Goal: Information Seeking & Learning: Learn about a topic

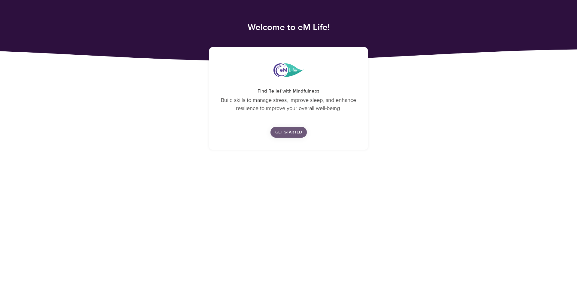
click at [291, 132] on span "Get Started" at bounding box center [288, 133] width 27 height 8
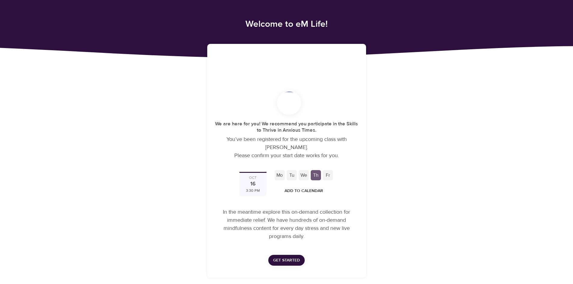
scroll to position [4, 0]
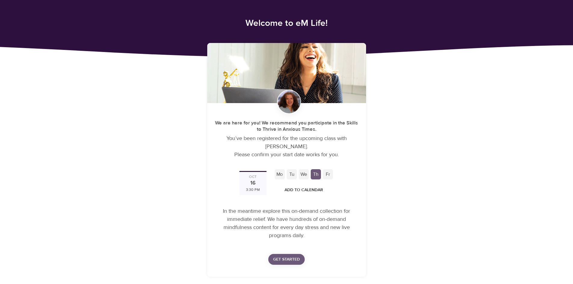
click at [284, 260] on span "Get Started" at bounding box center [286, 260] width 27 height 8
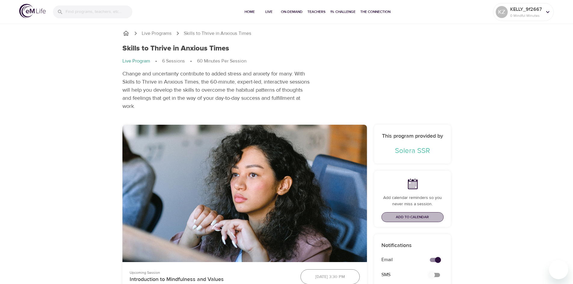
click at [411, 218] on span "Add to Calendar" at bounding box center [412, 217] width 33 height 6
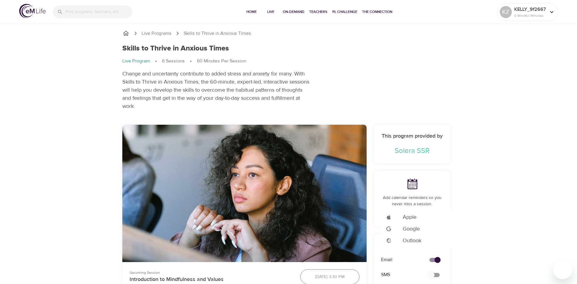
click at [411, 229] on span "Google" at bounding box center [411, 229] width 17 height 8
click at [405, 240] on span "Outlook" at bounding box center [412, 241] width 19 height 8
click at [84, 179] on div at bounding box center [288, 142] width 577 height 284
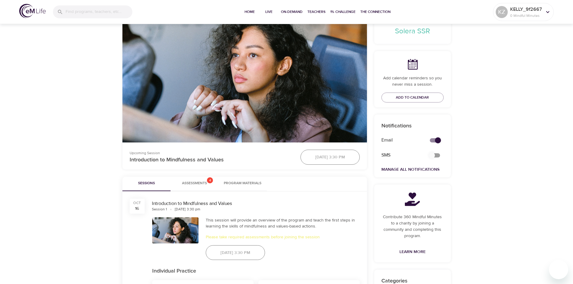
scroll to position [120, 0]
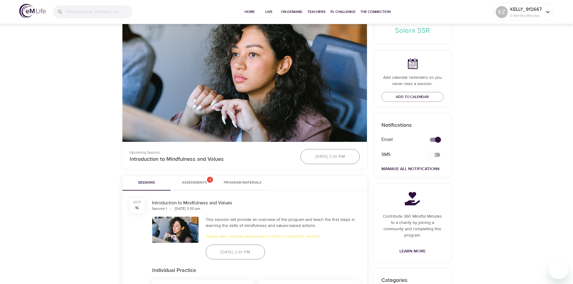
click at [439, 154] on input "secondary checkbox" at bounding box center [431, 154] width 34 height 11
checkbox input "true"
click at [403, 99] on span "Add to Calendar" at bounding box center [412, 97] width 33 height 6
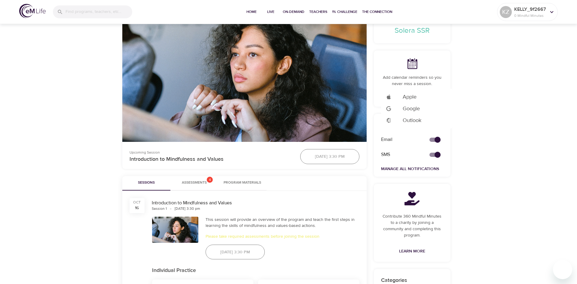
click at [411, 119] on span "Outlook" at bounding box center [412, 120] width 19 height 8
click at [83, 208] on div at bounding box center [288, 142] width 577 height 284
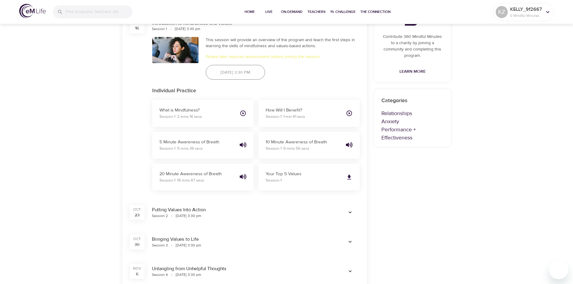
scroll to position [301, 0]
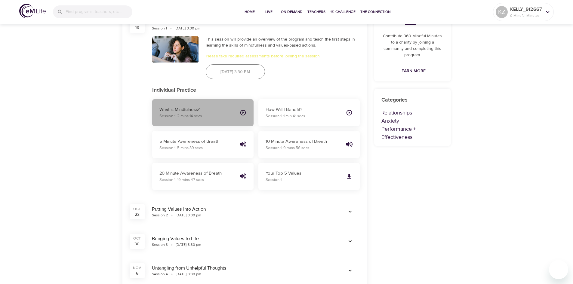
click at [243, 113] on icon "button" at bounding box center [242, 112] width 5 height 5
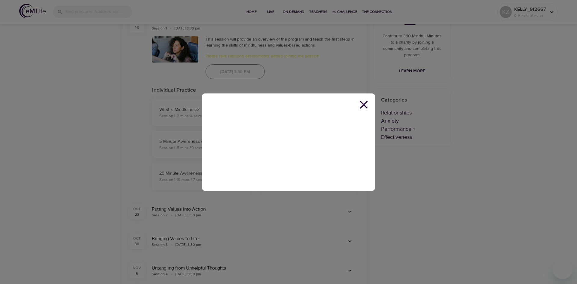
click at [365, 107] on icon at bounding box center [364, 105] width 8 height 8
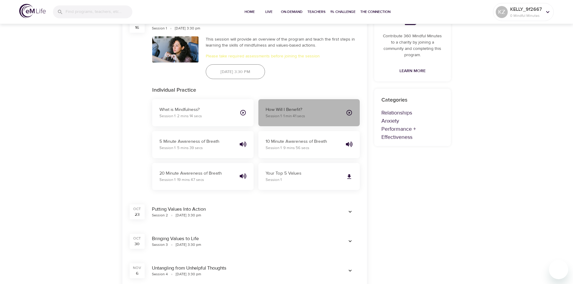
click at [350, 114] on icon "button" at bounding box center [349, 112] width 7 height 7
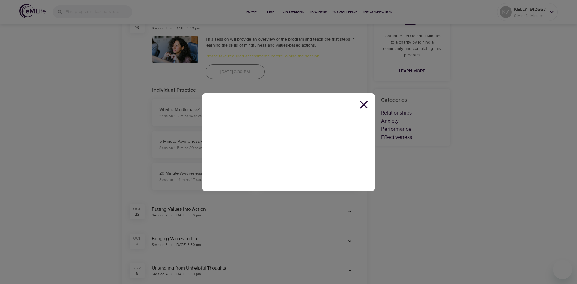
click at [366, 103] on icon at bounding box center [364, 105] width 8 height 8
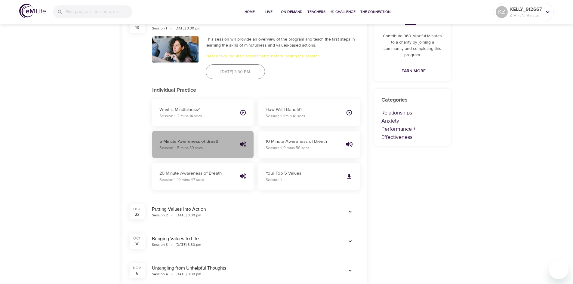
click at [204, 143] on p "5 Minute Awareness of Breath" at bounding box center [196, 141] width 75 height 7
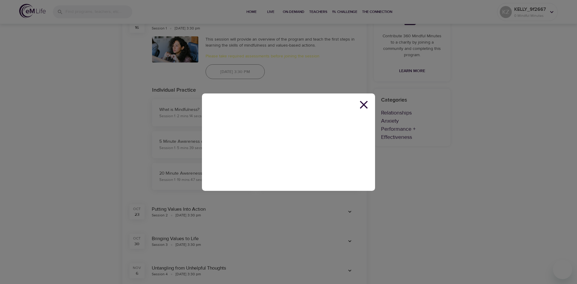
click at [366, 105] on icon at bounding box center [364, 105] width 14 height 14
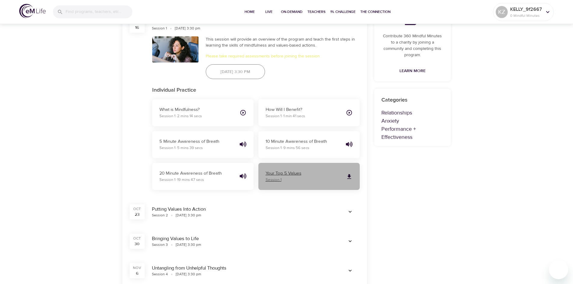
click at [342, 174] on div "Your Top 5 Values Session 1" at bounding box center [303, 176] width 80 height 17
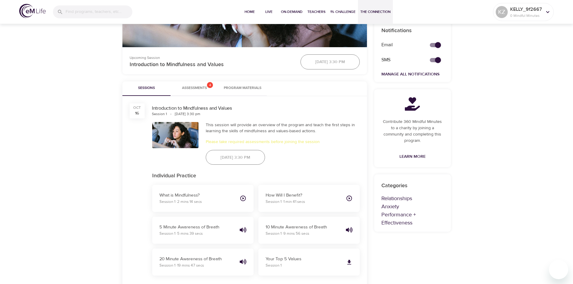
scroll to position [210, 0]
